Goal: Transaction & Acquisition: Purchase product/service

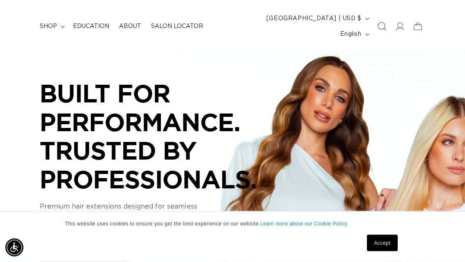
click at [383, 23] on icon "Search" at bounding box center [381, 27] width 9 height 9
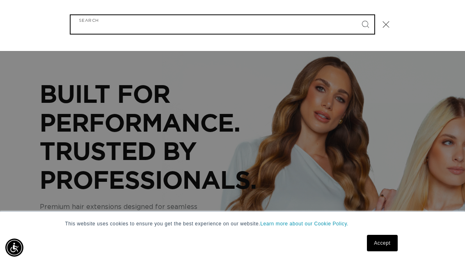
scroll to position [0, 407]
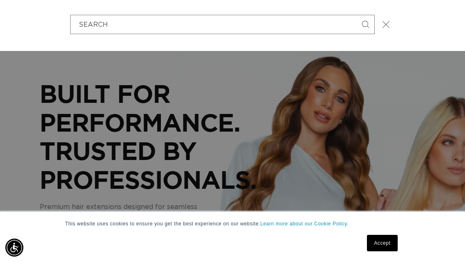
click at [392, 16] on button "Close" at bounding box center [386, 25] width 18 height 18
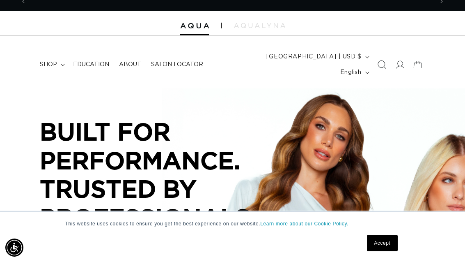
click at [385, 55] on span "Search" at bounding box center [382, 64] width 18 height 18
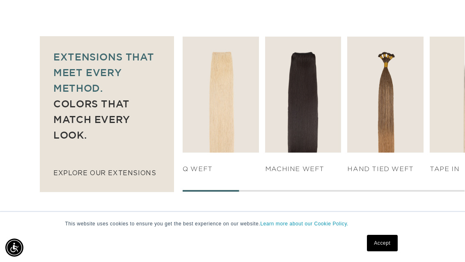
scroll to position [0, 814]
click at [202, 129] on link "SHOP NOW" at bounding box center [220, 137] width 73 height 16
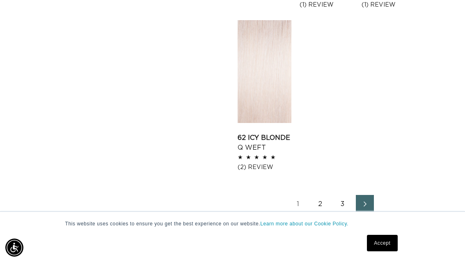
scroll to position [0, 814]
click at [372, 206] on link "Next page" at bounding box center [365, 204] width 18 height 18
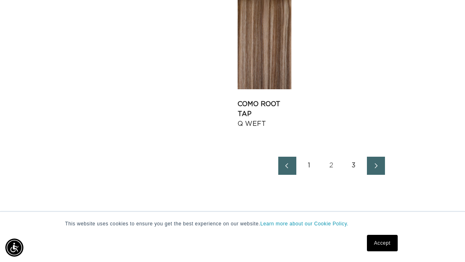
scroll to position [1200, 0]
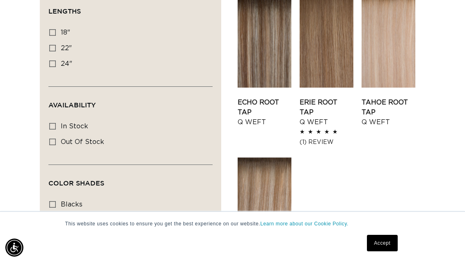
scroll to position [321, 0]
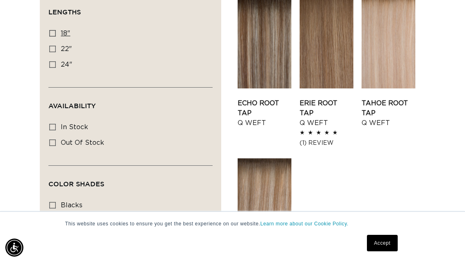
click at [55, 26] on label "18" 18" (5 products)" at bounding box center [128, 34] width 158 height 16
click at [55, 30] on input "18" 18" (5 products)" at bounding box center [52, 33] width 7 height 7
checkbox input "true"
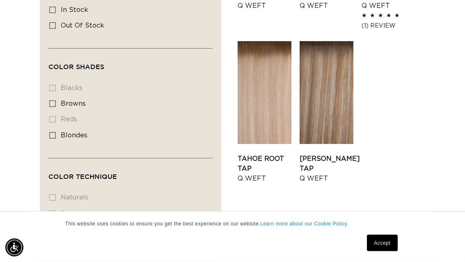
scroll to position [438, 0]
click at [53, 96] on label "browns browns (5 products)" at bounding box center [128, 104] width 158 height 16
click at [53, 100] on input "browns browns (5 products)" at bounding box center [52, 103] width 7 height 7
click at [57, 112] on li "reds reds (0 products)" at bounding box center [128, 120] width 158 height 16
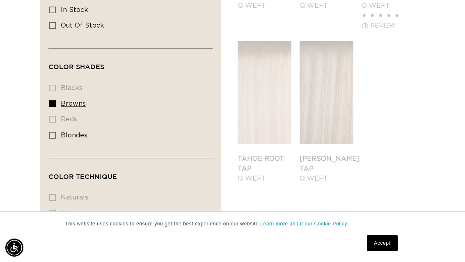
click at [50, 96] on label "browns browns (5 products)" at bounding box center [128, 104] width 158 height 16
click at [50, 100] on input "browns browns (5 products)" at bounding box center [52, 103] width 7 height 7
checkbox input "false"
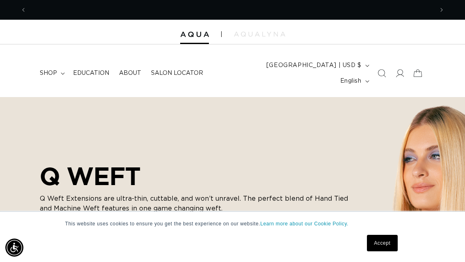
scroll to position [0, 814]
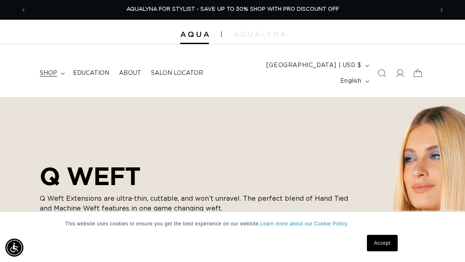
click at [55, 64] on summary "shop" at bounding box center [51, 72] width 33 height 17
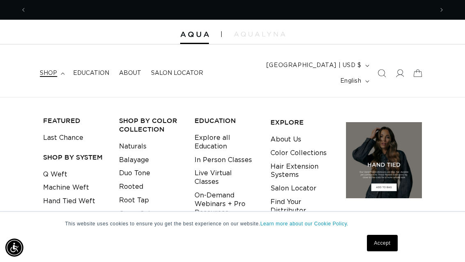
scroll to position [0, 0]
